Goal: Transaction & Acquisition: Purchase product/service

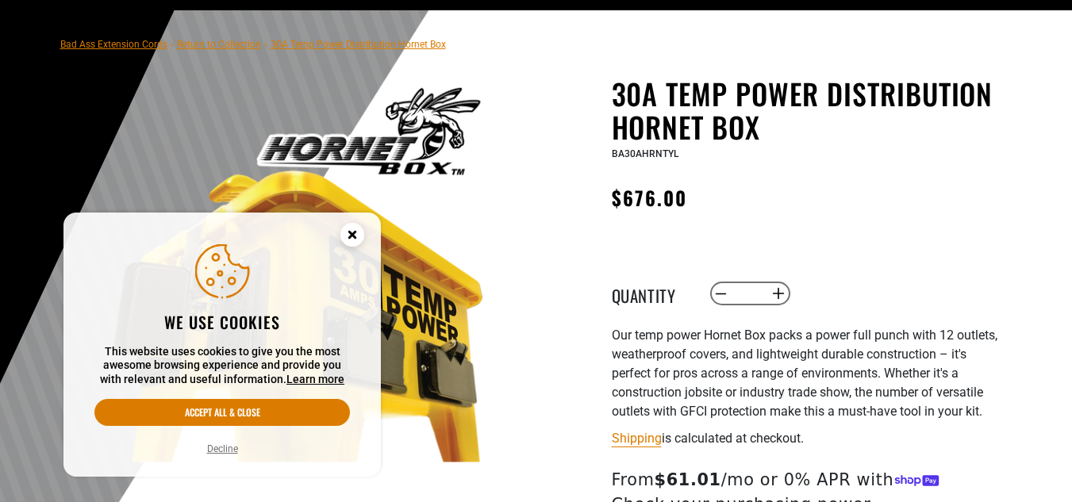
scroll to position [94, 0]
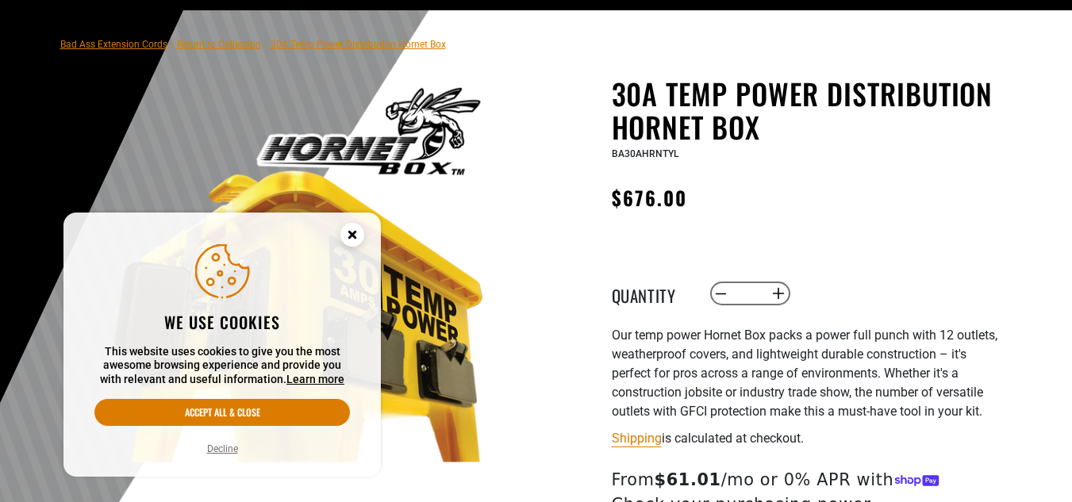
click at [351, 239] on circle "Cookie Consent" at bounding box center [352, 235] width 24 height 24
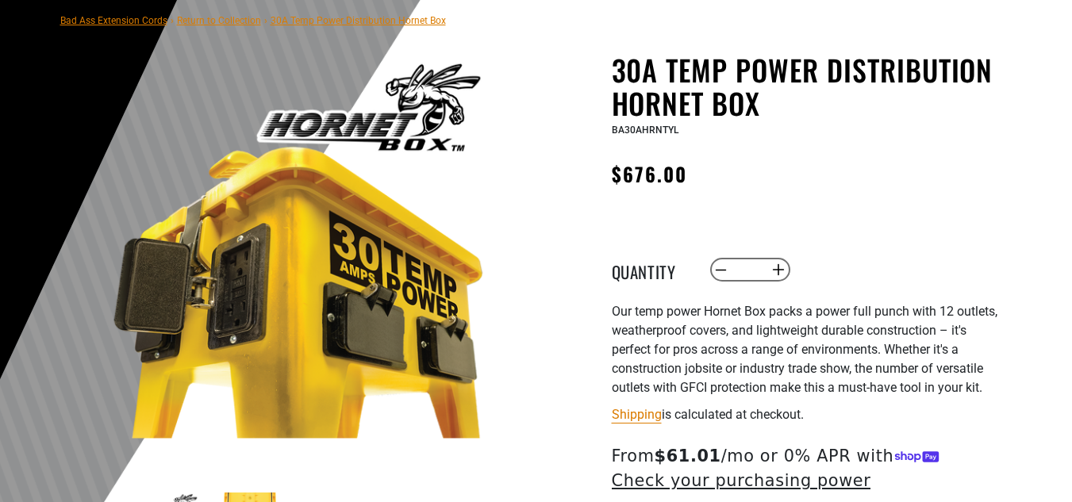
scroll to position [119, 0]
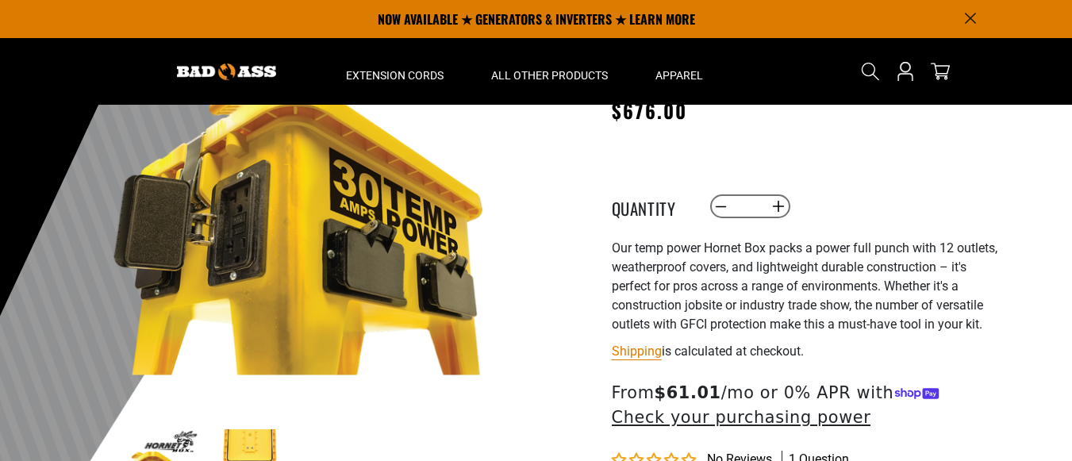
scroll to position [181, 0]
